Goal: Task Accomplishment & Management: Use online tool/utility

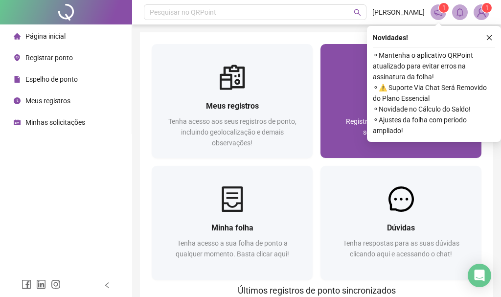
click at [350, 95] on div "Registrar ponto Registre sua presença com rapidez e segurança clicando aqui!" at bounding box center [400, 124] width 161 height 68
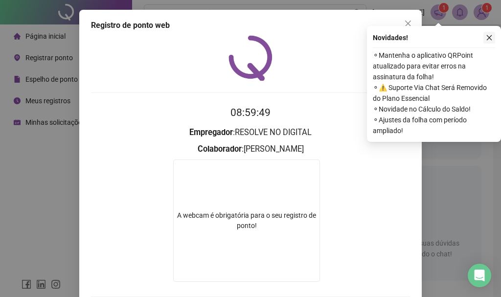
click at [487, 41] on button "button" at bounding box center [489, 38] width 12 height 12
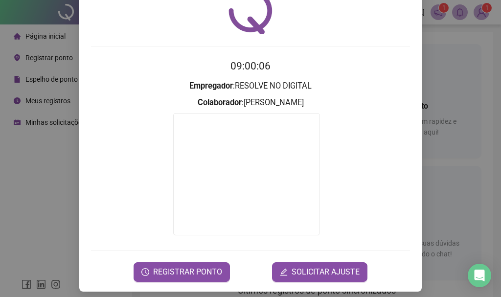
scroll to position [52, 0]
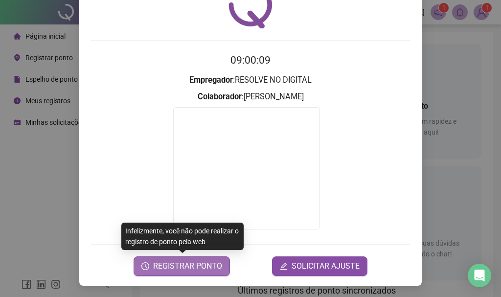
click at [182, 270] on span "REGISTRAR PONTO" at bounding box center [187, 266] width 69 height 12
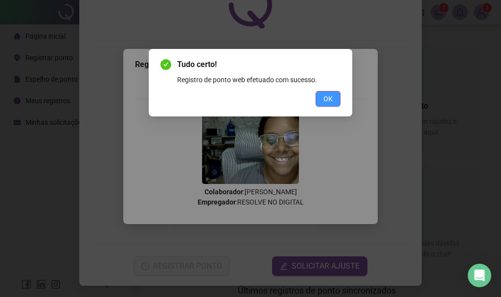
click at [326, 98] on span "OK" at bounding box center [327, 98] width 9 height 11
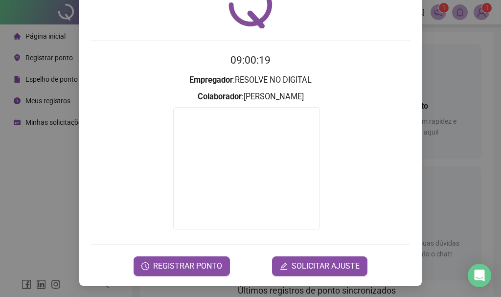
click at [449, 73] on div "Registro de ponto web 09:00:19 Empregador : RESOLVE NO DIGITAL Colaborador : [P…" at bounding box center [250, 148] width 501 height 297
